Goal: Download file/media

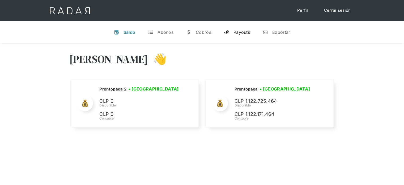
click at [248, 32] on div "Payouts" at bounding box center [242, 31] width 16 height 5
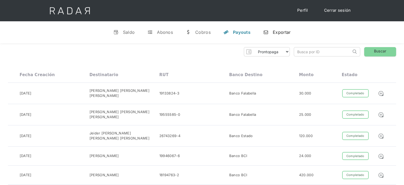
click at [274, 30] on div "Exportar" at bounding box center [282, 31] width 18 height 5
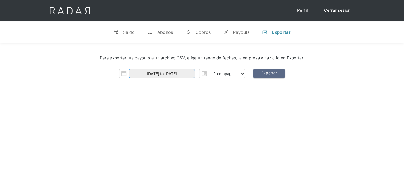
click at [182, 73] on input "[DATE] to [DATE]" at bounding box center [162, 73] width 66 height 9
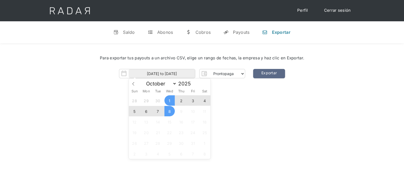
click at [170, 112] on span "8" at bounding box center [169, 111] width 10 height 10
type input "[DATE]"
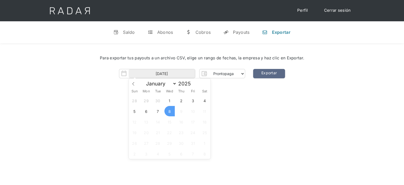
click at [170, 112] on span "8" at bounding box center [169, 111] width 10 height 10
click at [273, 72] on link "Exportar" at bounding box center [269, 73] width 32 height 9
click at [271, 77] on link "Exportar" at bounding box center [269, 73] width 32 height 9
